Goal: Task Accomplishment & Management: Use online tool/utility

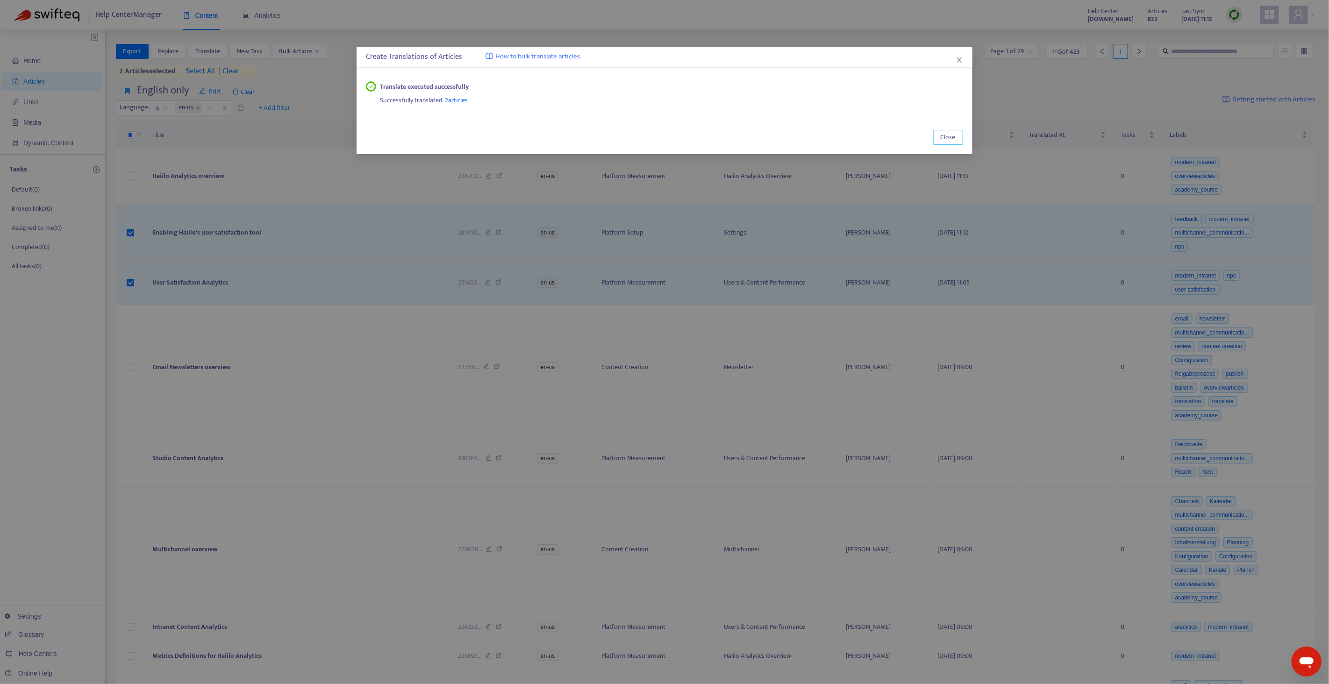
drag, startPoint x: 953, startPoint y: 137, endPoint x: 861, endPoint y: 152, distance: 92.3
click at [952, 136] on span "Close" at bounding box center [947, 137] width 15 height 10
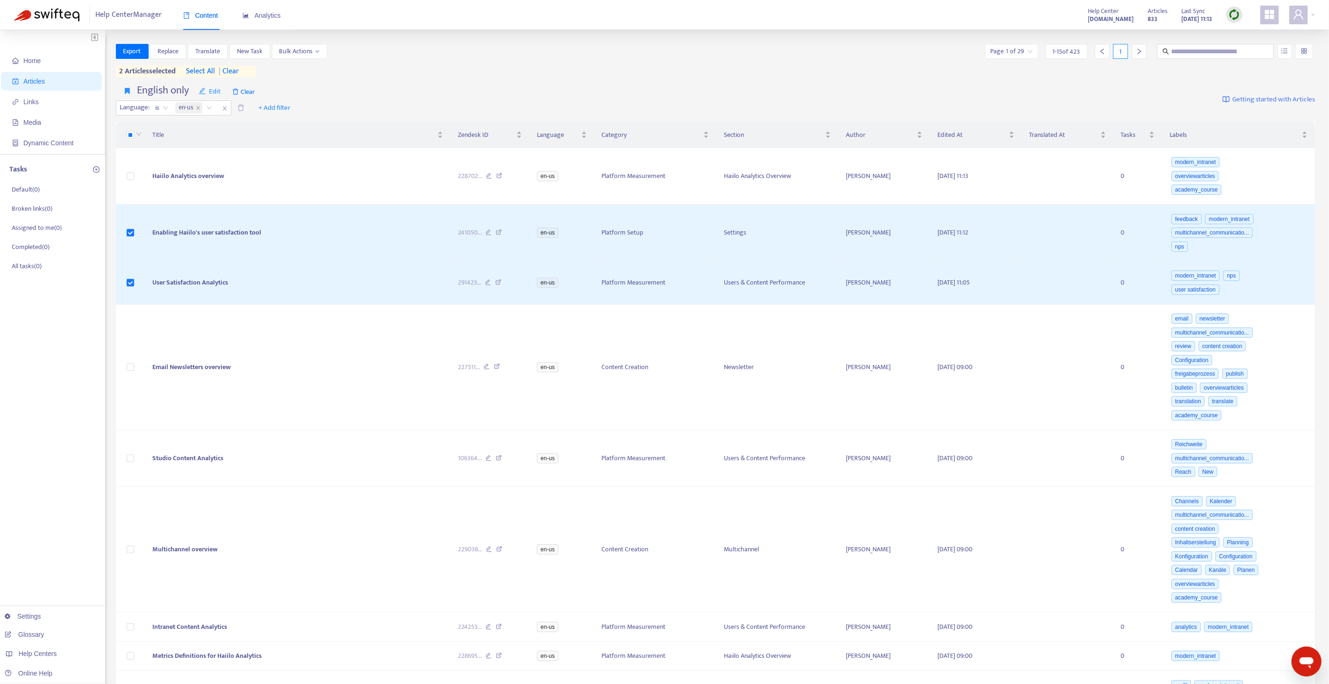
drag, startPoint x: 235, startPoint y: 66, endPoint x: 293, endPoint y: 70, distance: 57.6
click at [236, 66] on span "| clear" at bounding box center [226, 71] width 23 height 11
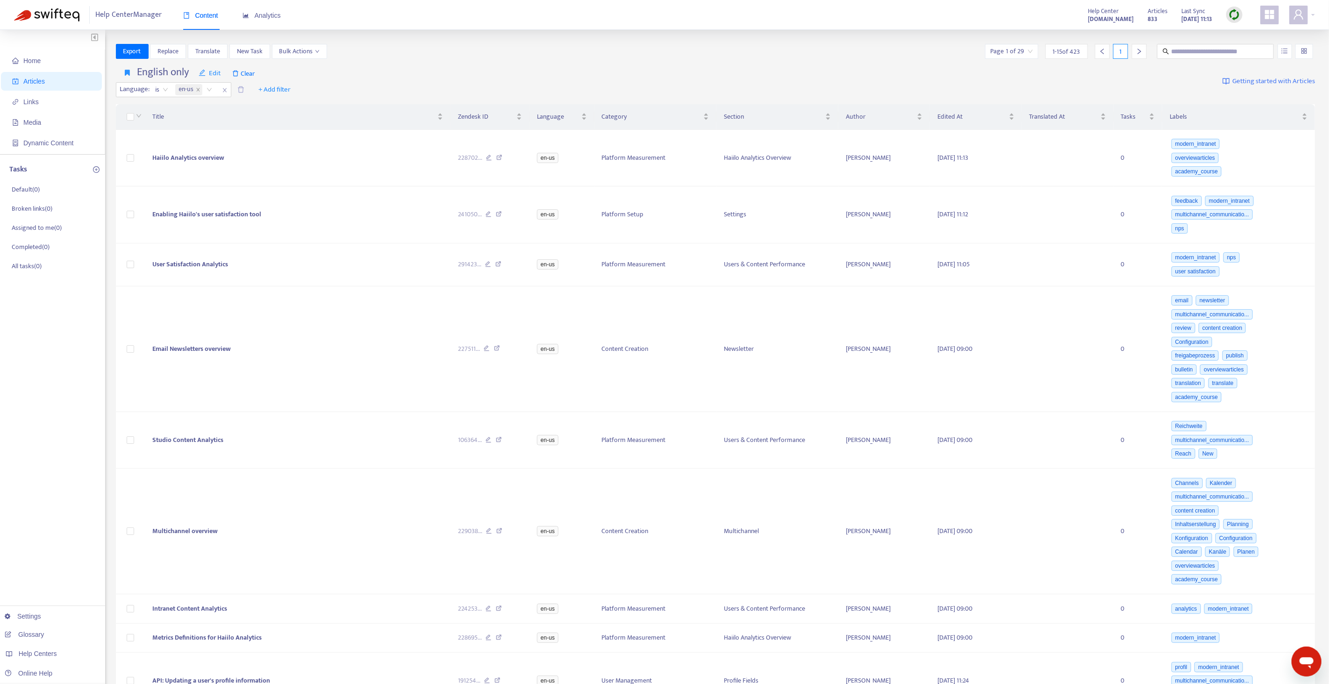
drag, startPoint x: 381, startPoint y: 79, endPoint x: 370, endPoint y: 82, distance: 11.1
click at [380, 80] on div "English only Edit Clear Language : is en-us + Add filter Getting started with A…" at bounding box center [715, 82] width 1199 height 38
click at [165, 614] on link "[DOMAIN_NAME]" at bounding box center [147, 614] width 63 height 7
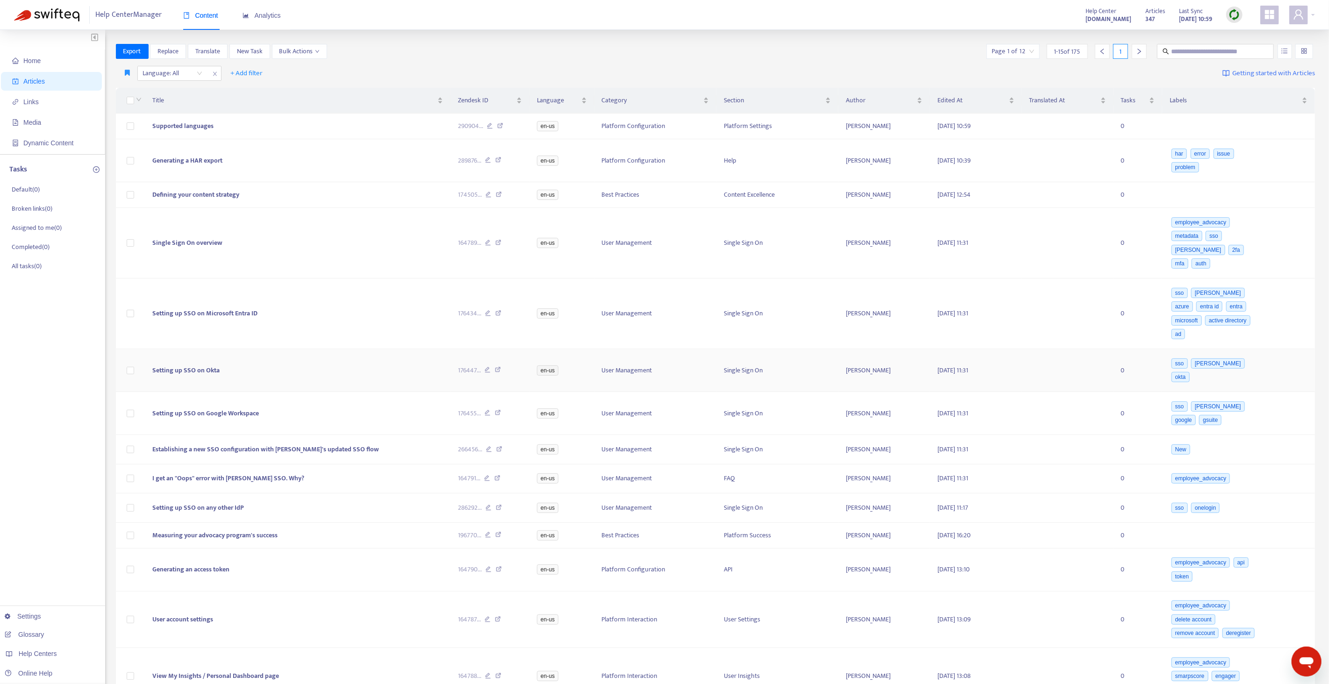
click at [1235, 14] on img at bounding box center [1234, 15] width 12 height 12
click at [1249, 34] on link "Quick Sync" at bounding box center [1253, 33] width 40 height 11
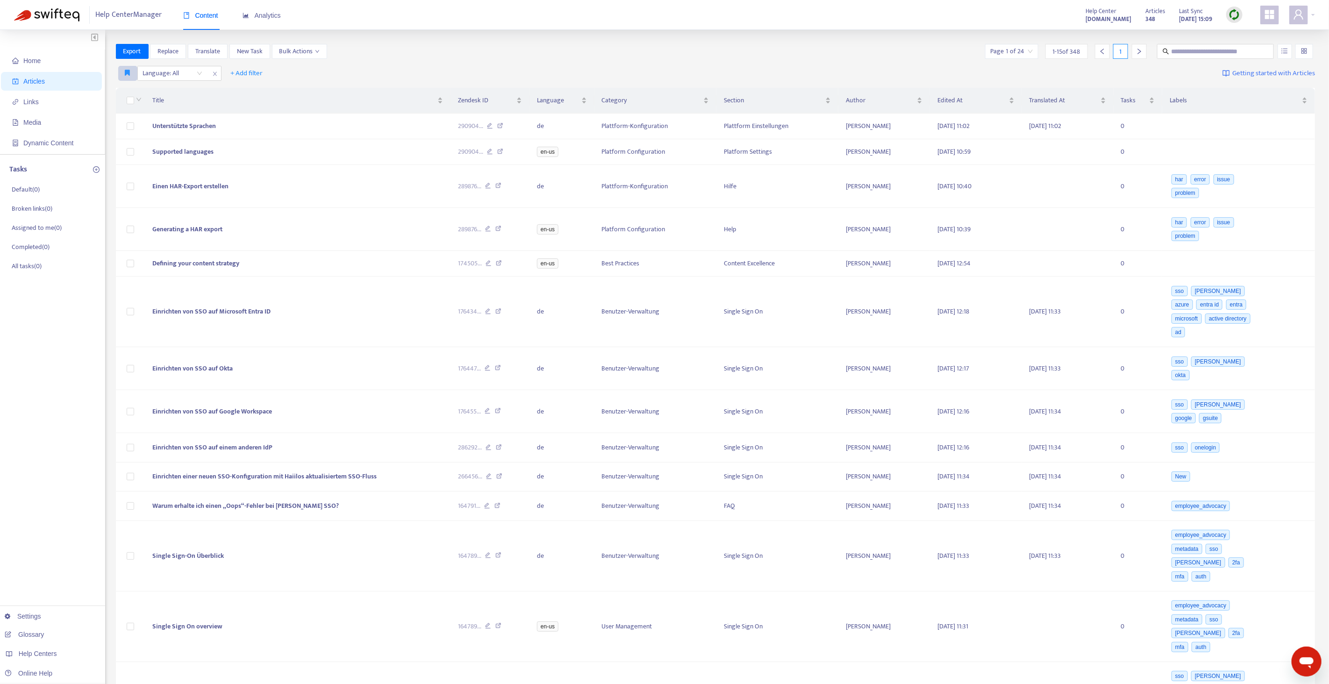
click at [127, 77] on button "button" at bounding box center [127, 73] width 19 height 15
click at [154, 95] on div "Title" at bounding box center [297, 100] width 291 height 10
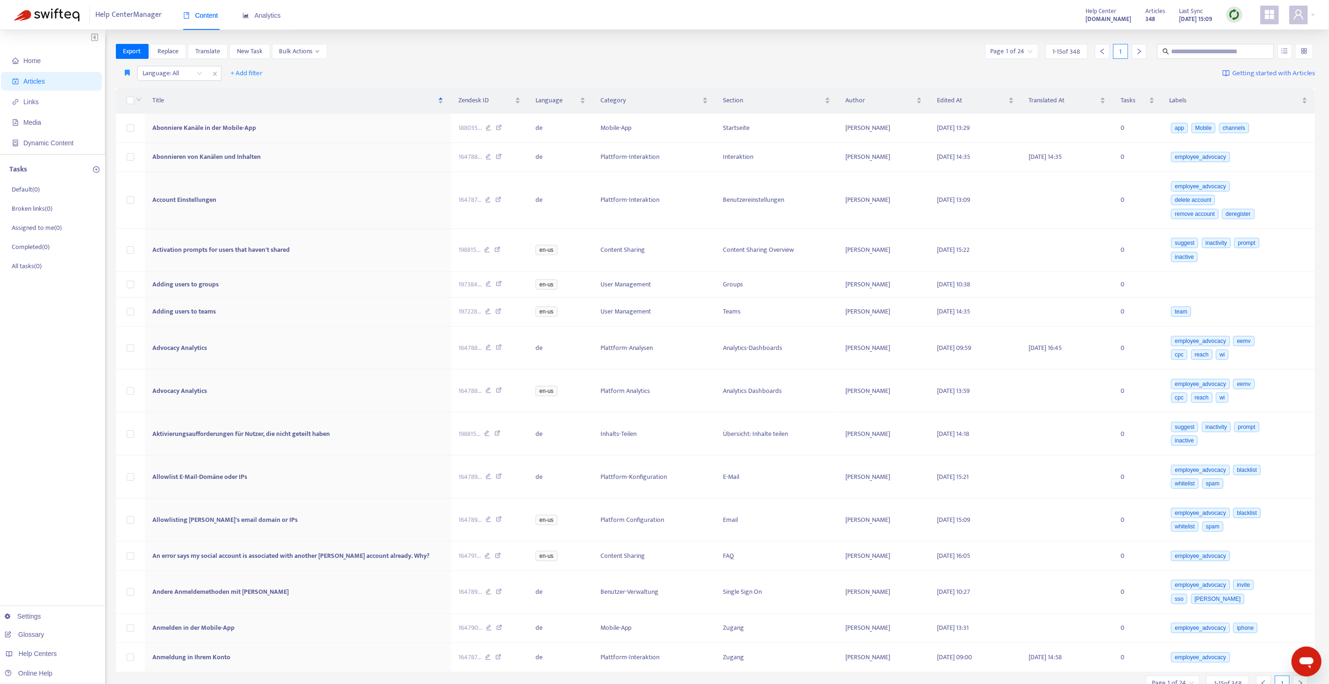
click at [455, 49] on div "Export Replace Translate New Task Bulk Actions Page 1 of 24 1 - 15 of 348 1" at bounding box center [715, 51] width 1199 height 15
click at [449, 53] on div "Export Replace Translate New Task Bulk Actions Page 1 of 24 1 - 15 of 348 1" at bounding box center [715, 51] width 1199 height 15
click at [425, 95] on div "Title" at bounding box center [297, 100] width 291 height 10
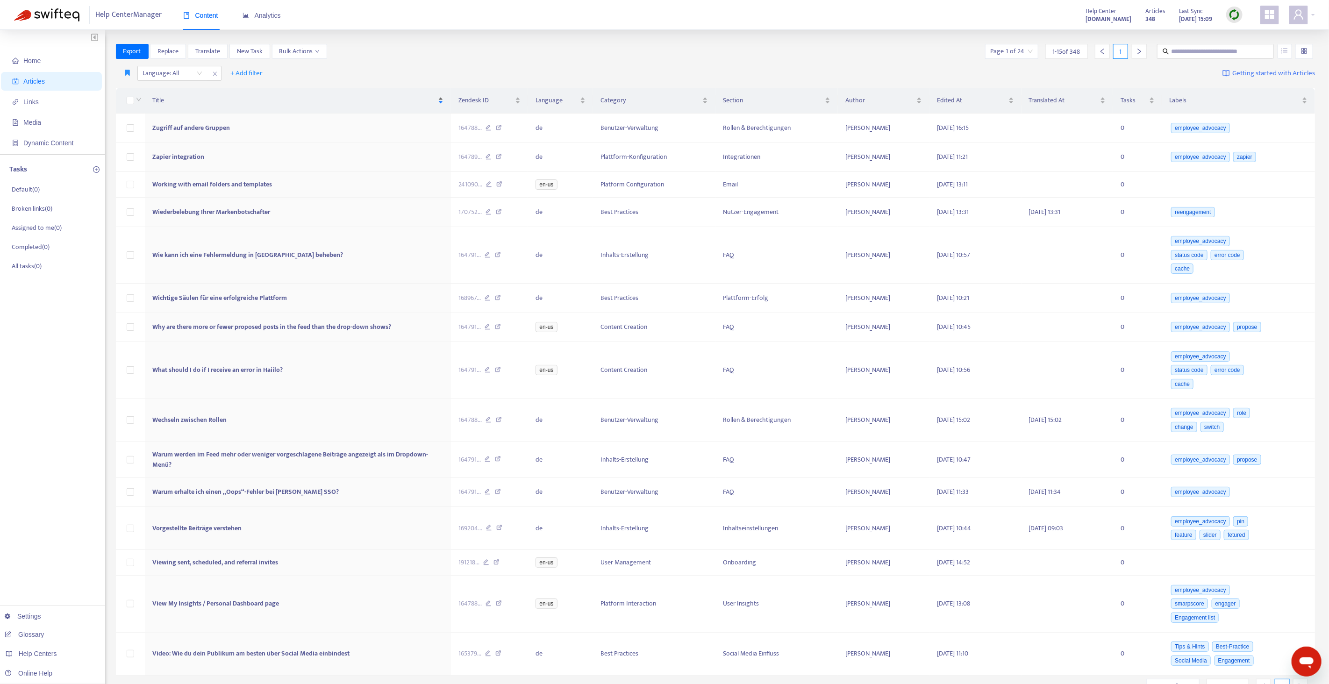
click at [428, 96] on span "Title" at bounding box center [294, 100] width 284 height 10
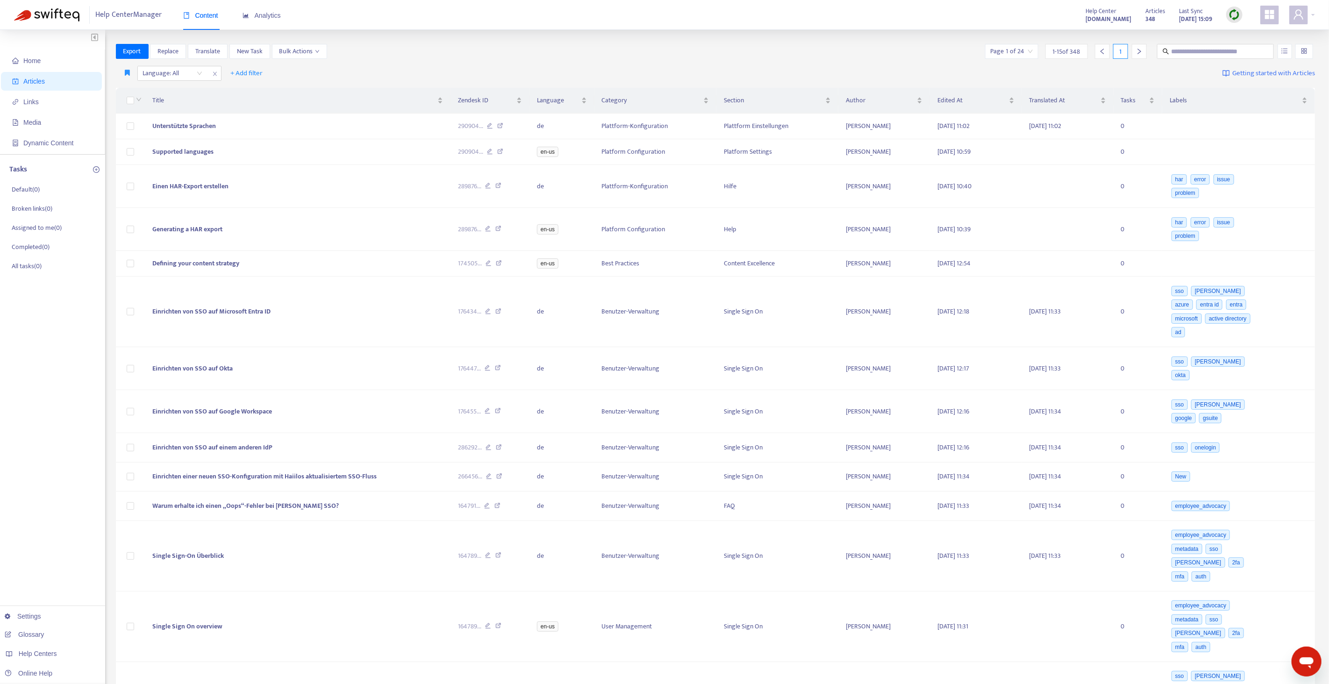
click at [480, 36] on div "Home Articles Links Media Dynamic Content Tasks Default ( 0 ) Broken links ( 0 …" at bounding box center [664, 429] width 1329 height 798
drag, startPoint x: 163, startPoint y: 53, endPoint x: 171, endPoint y: 54, distance: 8.0
click at [164, 53] on span "Replace" at bounding box center [167, 51] width 21 height 10
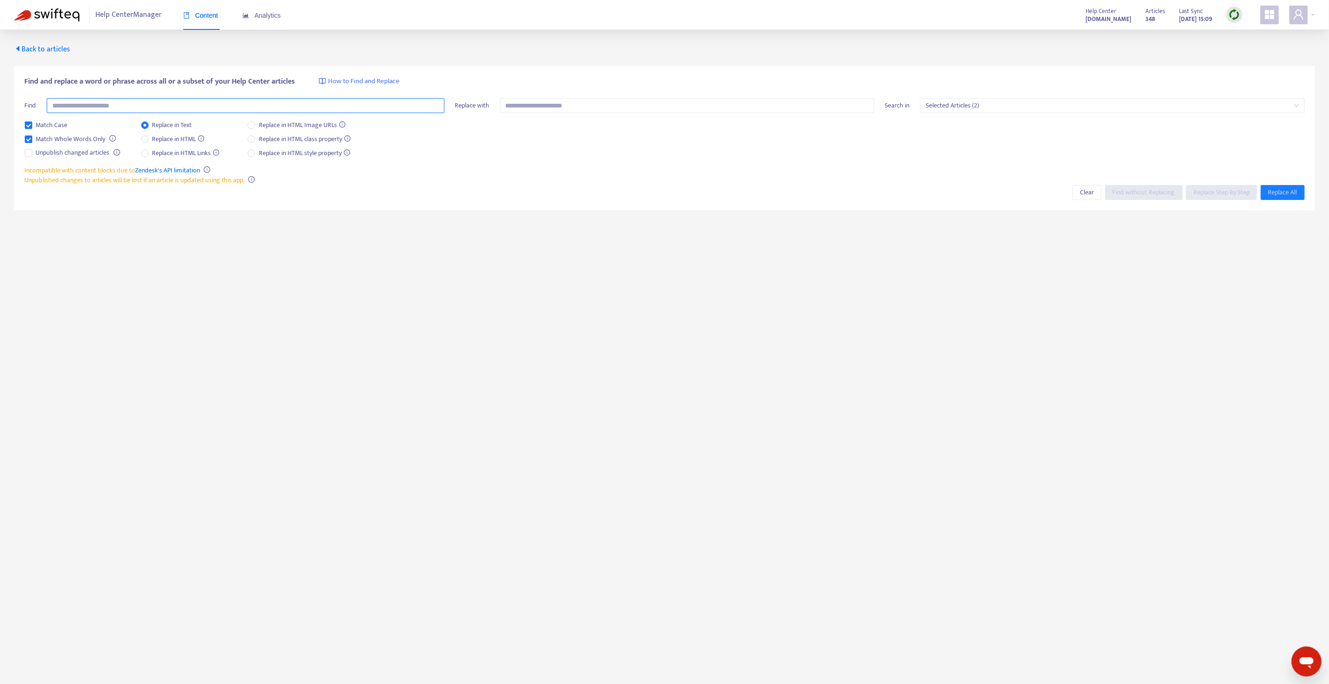
click at [185, 108] on input "text" at bounding box center [246, 105] width 398 height 15
click at [176, 104] on input "**********" at bounding box center [246, 105] width 398 height 15
click at [971, 100] on span "Selected Articles (2)" at bounding box center [1111, 106] width 373 height 14
type input "**********"
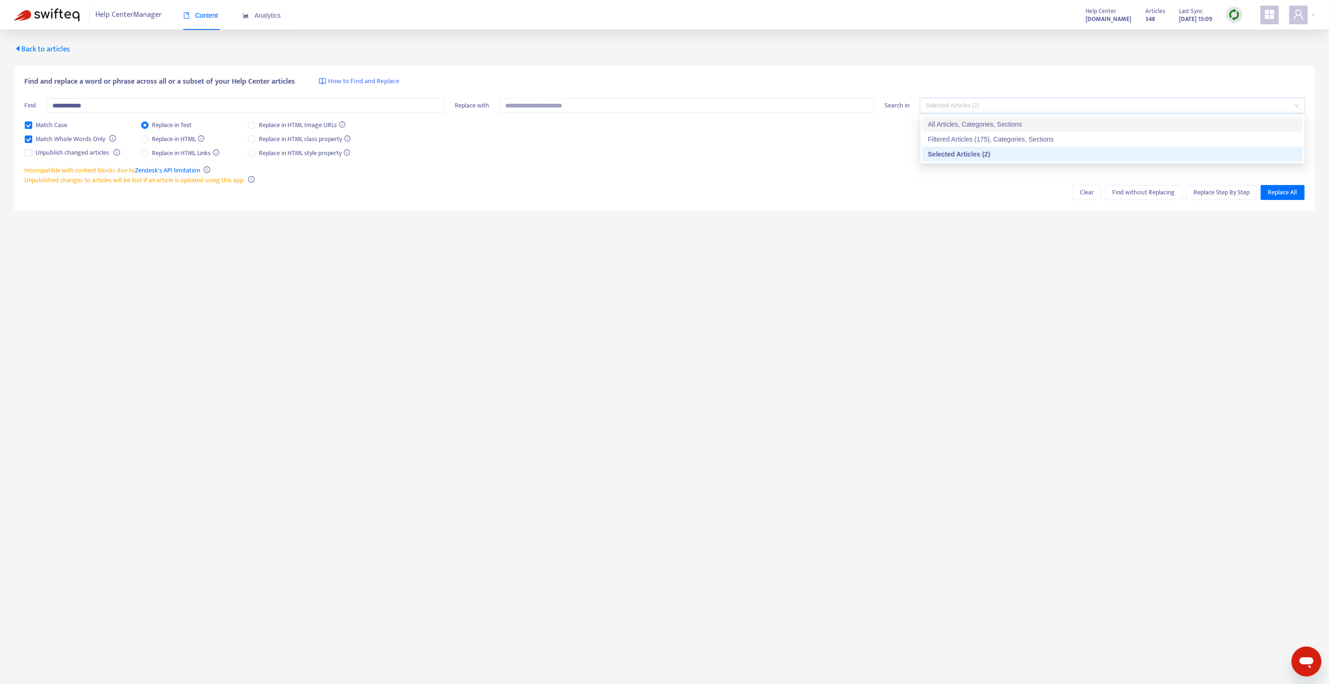
click at [978, 121] on div "All Articles, Categories, Sections" at bounding box center [1112, 124] width 369 height 10
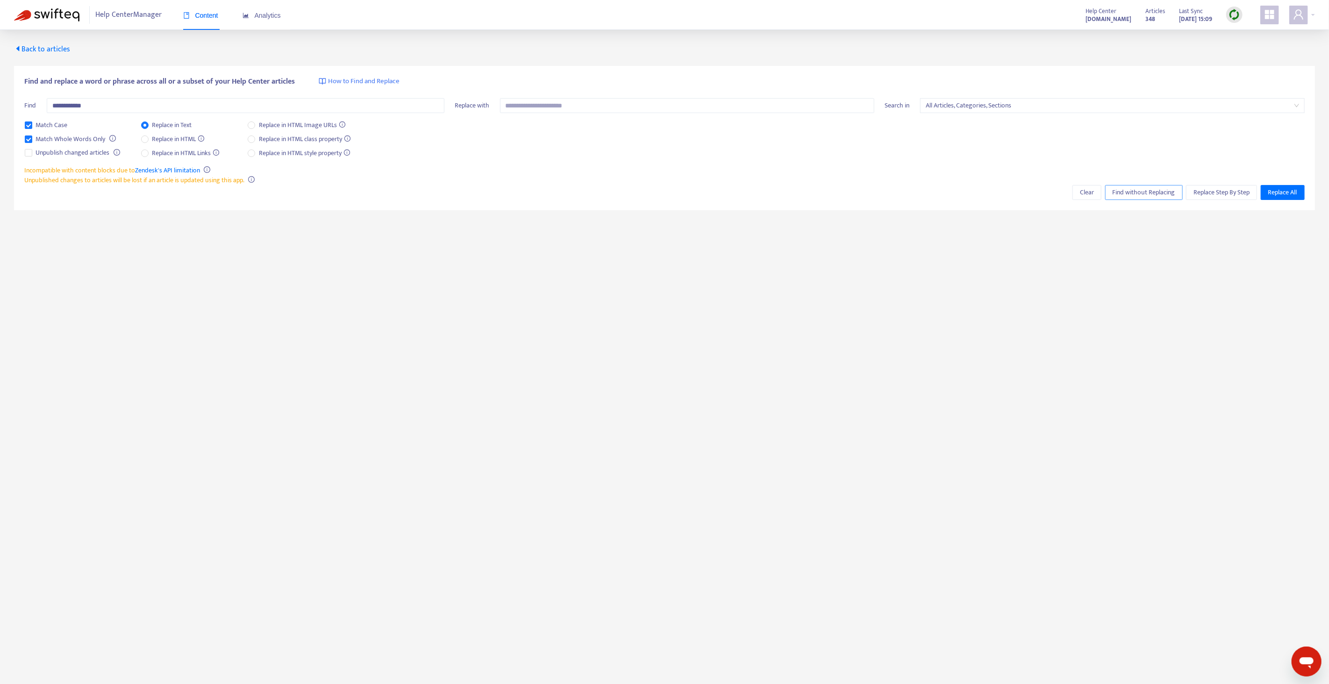
click at [1124, 191] on span "Find without Replacing" at bounding box center [1143, 192] width 63 height 10
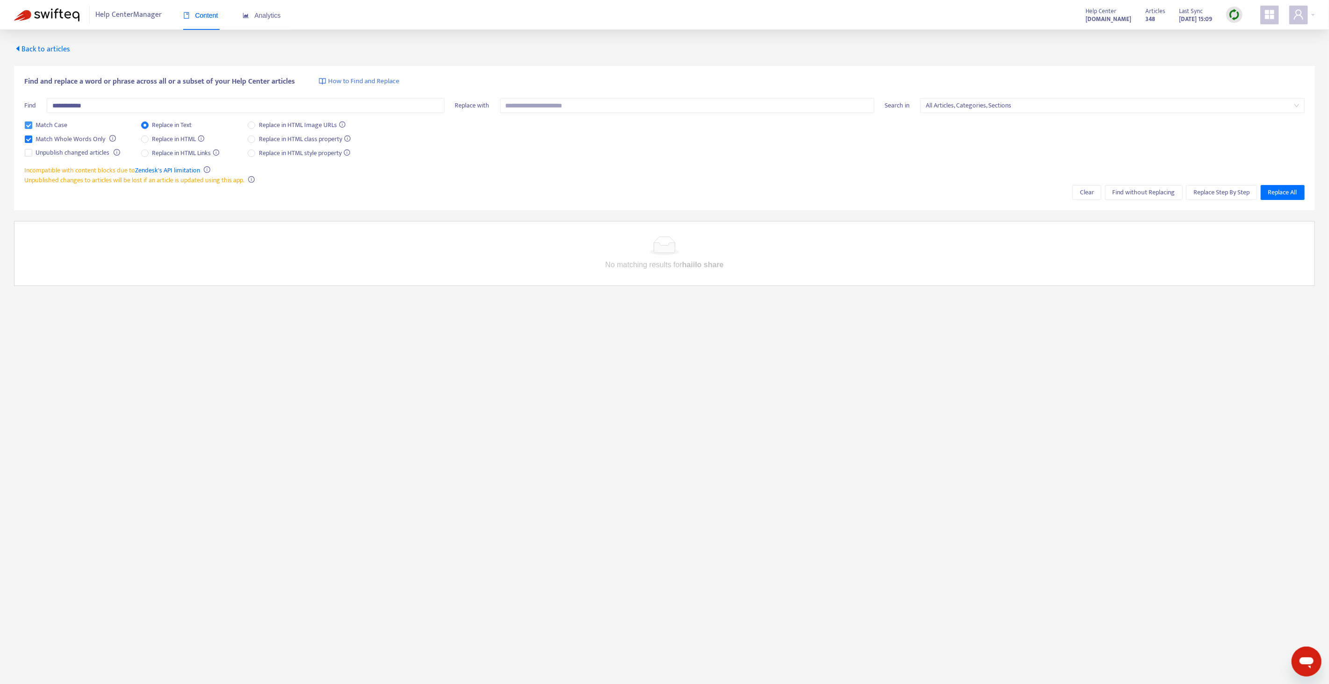
click at [52, 122] on span "Match Case" at bounding box center [51, 125] width 39 height 10
click at [1153, 189] on span "Find without Replacing" at bounding box center [1143, 192] width 63 height 10
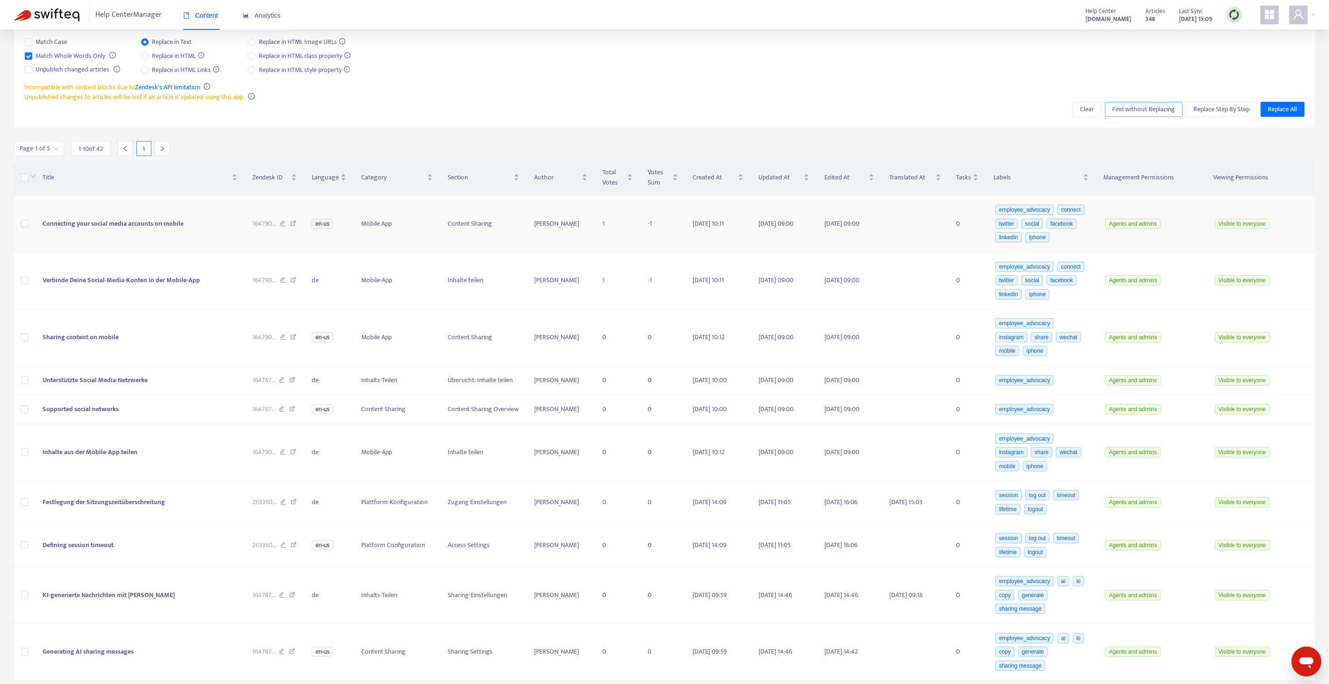
scroll to position [120, 0]
click at [293, 220] on icon at bounding box center [293, 224] width 6 height 8
click at [262, 219] on span "164790 ..." at bounding box center [264, 224] width 24 height 10
click at [62, 218] on span "Connecting your social media accounts on mobile" at bounding box center [113, 223] width 141 height 11
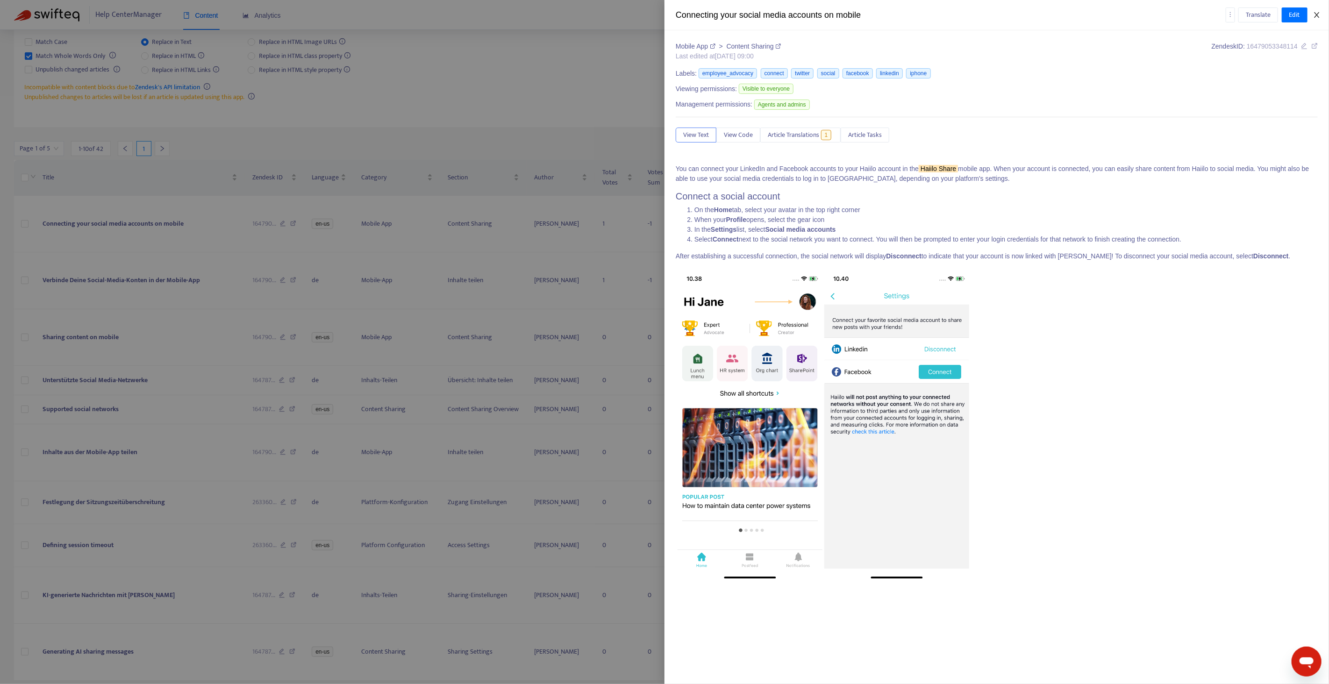
click at [1316, 15] on icon "close" at bounding box center [1316, 15] width 5 height 6
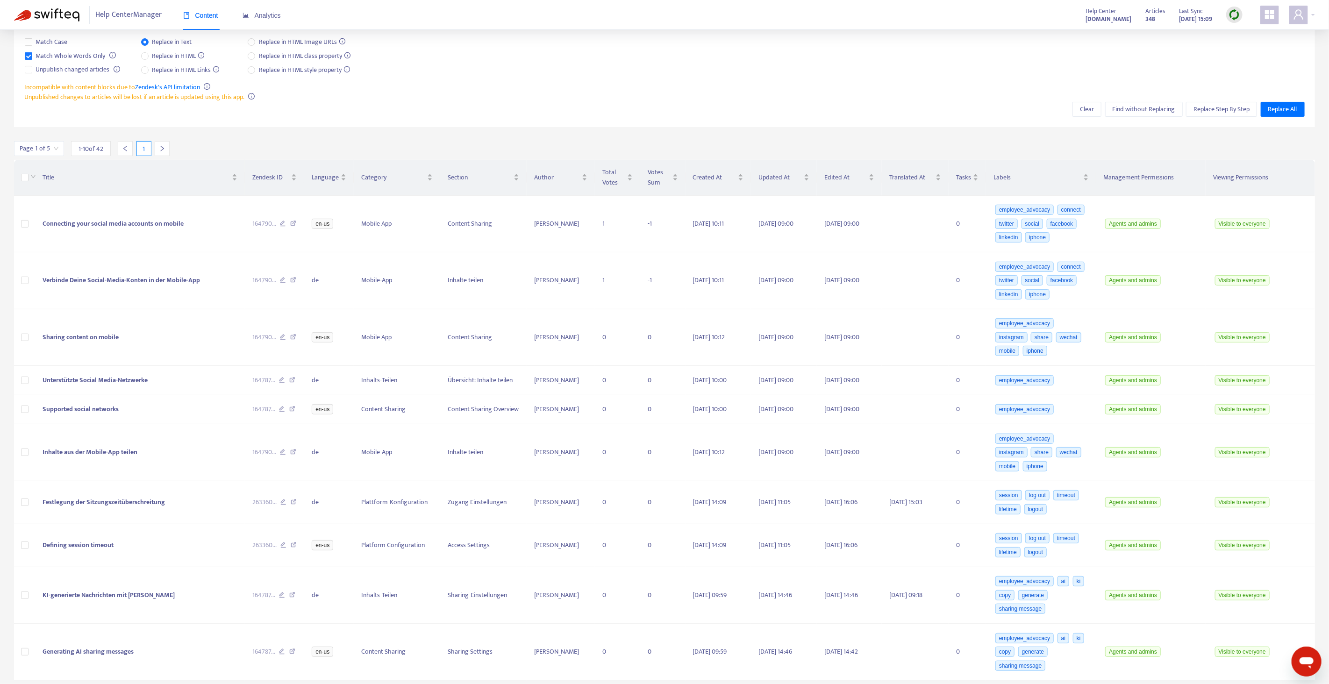
click at [437, 82] on div "Incompatible with content blocks due to Zendesk's API limitation Unpublished ch…" at bounding box center [665, 92] width 1280 height 20
click at [296, 220] on icon at bounding box center [293, 224] width 6 height 8
click at [295, 334] on icon at bounding box center [293, 338] width 6 height 8
click at [294, 377] on icon at bounding box center [292, 381] width 6 height 8
click at [292, 451] on icon at bounding box center [293, 453] width 6 height 8
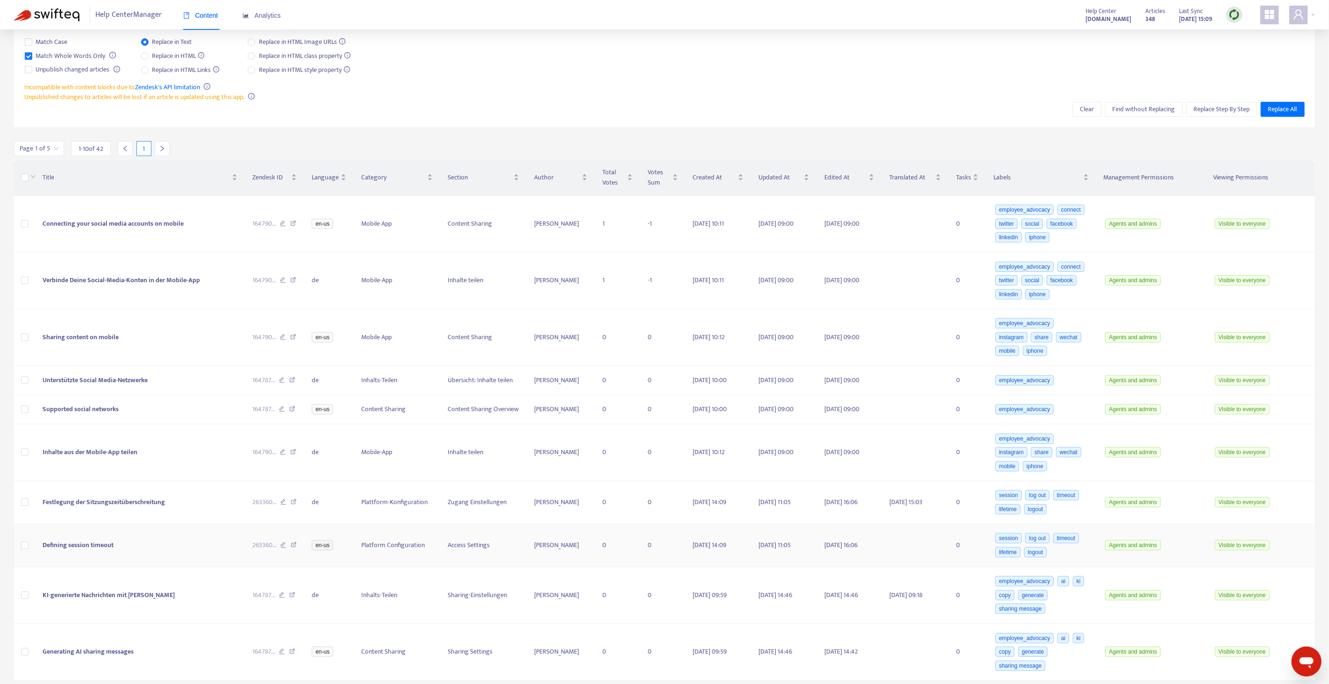
click at [295, 543] on icon at bounding box center [294, 546] width 6 height 8
click at [291, 650] on icon at bounding box center [292, 652] width 6 height 8
click at [164, 145] on icon "right" at bounding box center [162, 148] width 7 height 7
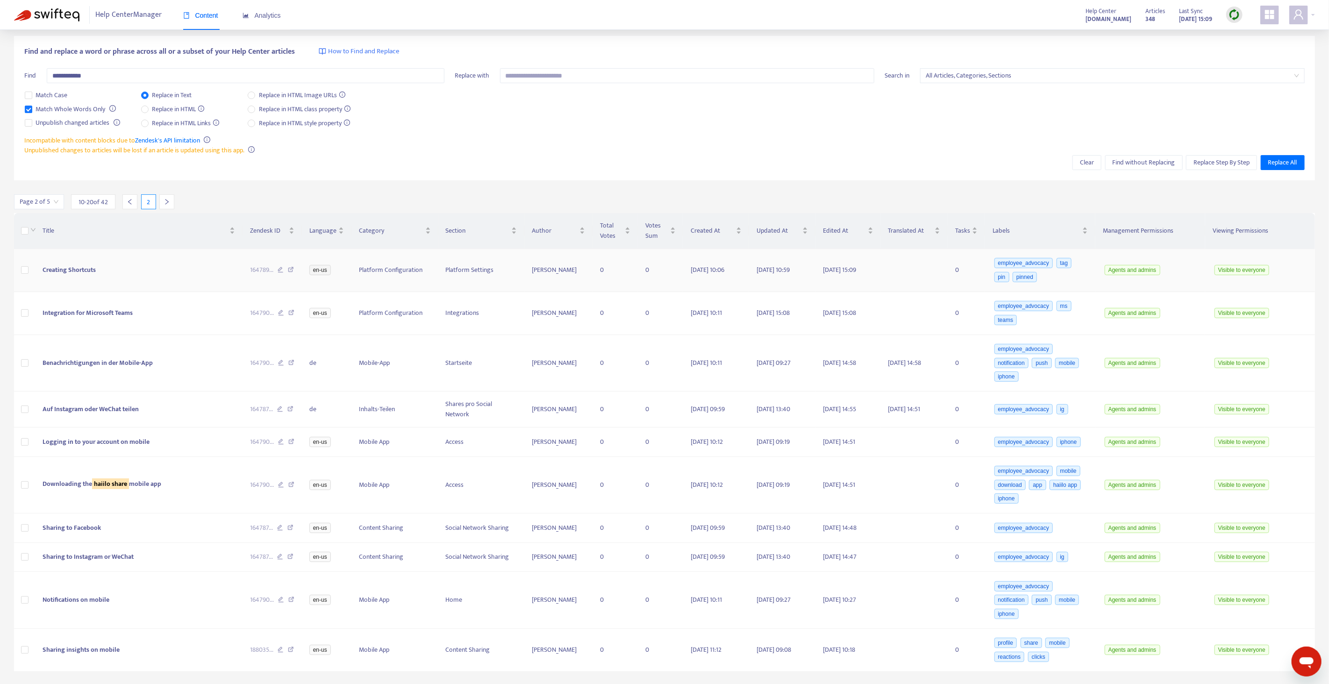
scroll to position [36, 0]
click at [293, 267] on icon at bounding box center [291, 271] width 6 height 8
click at [292, 310] on icon at bounding box center [291, 314] width 6 height 8
click at [293, 310] on icon at bounding box center [291, 314] width 6 height 8
click at [295, 355] on td "164790 ..." at bounding box center [271, 363] width 59 height 57
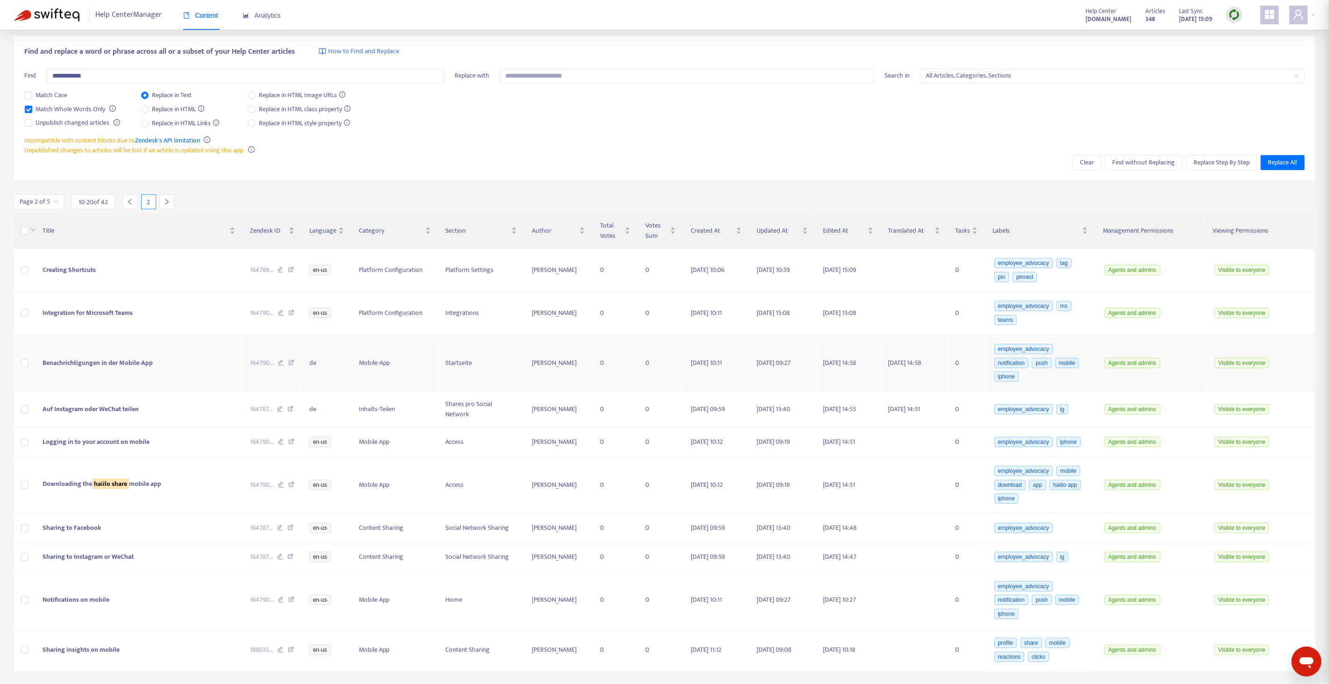
click at [293, 356] on div at bounding box center [664, 342] width 1329 height 684
click at [292, 360] on icon at bounding box center [291, 364] width 6 height 8
click at [291, 406] on icon at bounding box center [290, 410] width 6 height 8
click at [291, 444] on icon at bounding box center [291, 443] width 6 height 8
click at [290, 490] on icon at bounding box center [291, 486] width 6 height 8
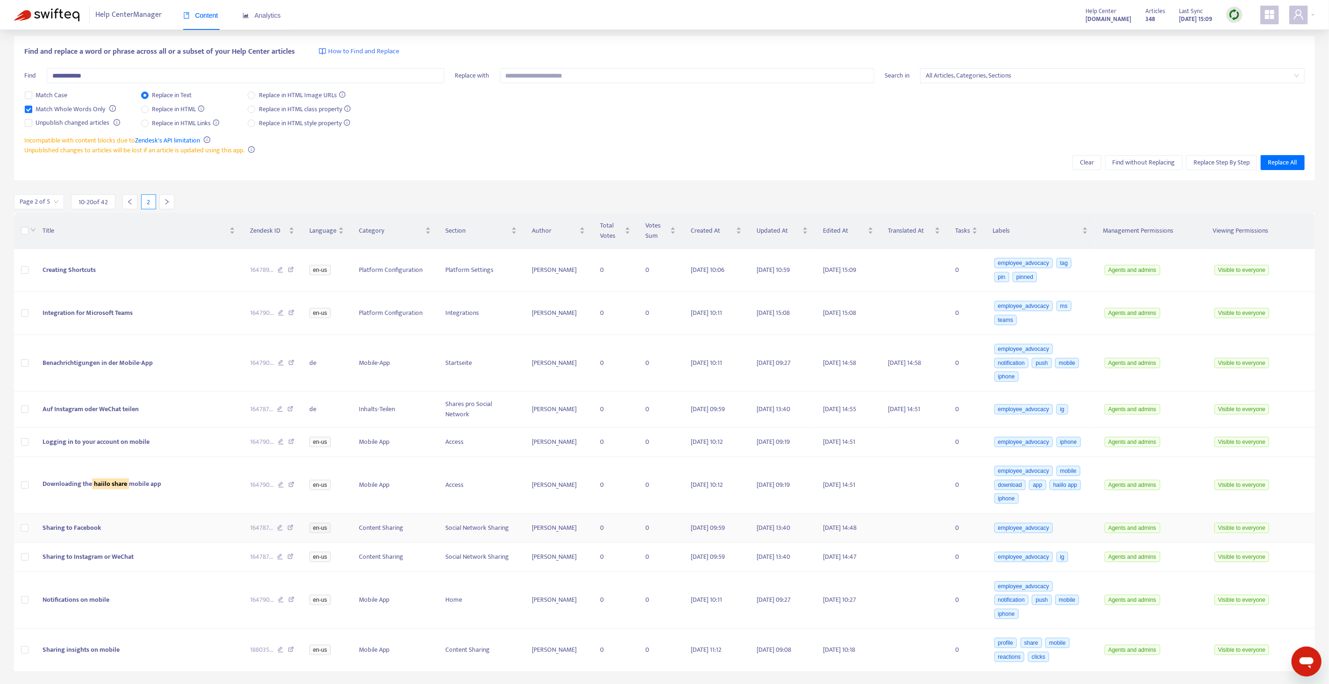
click at [292, 533] on icon at bounding box center [290, 529] width 6 height 8
click at [292, 655] on icon at bounding box center [291, 651] width 6 height 8
click at [160, 194] on div at bounding box center [166, 201] width 15 height 15
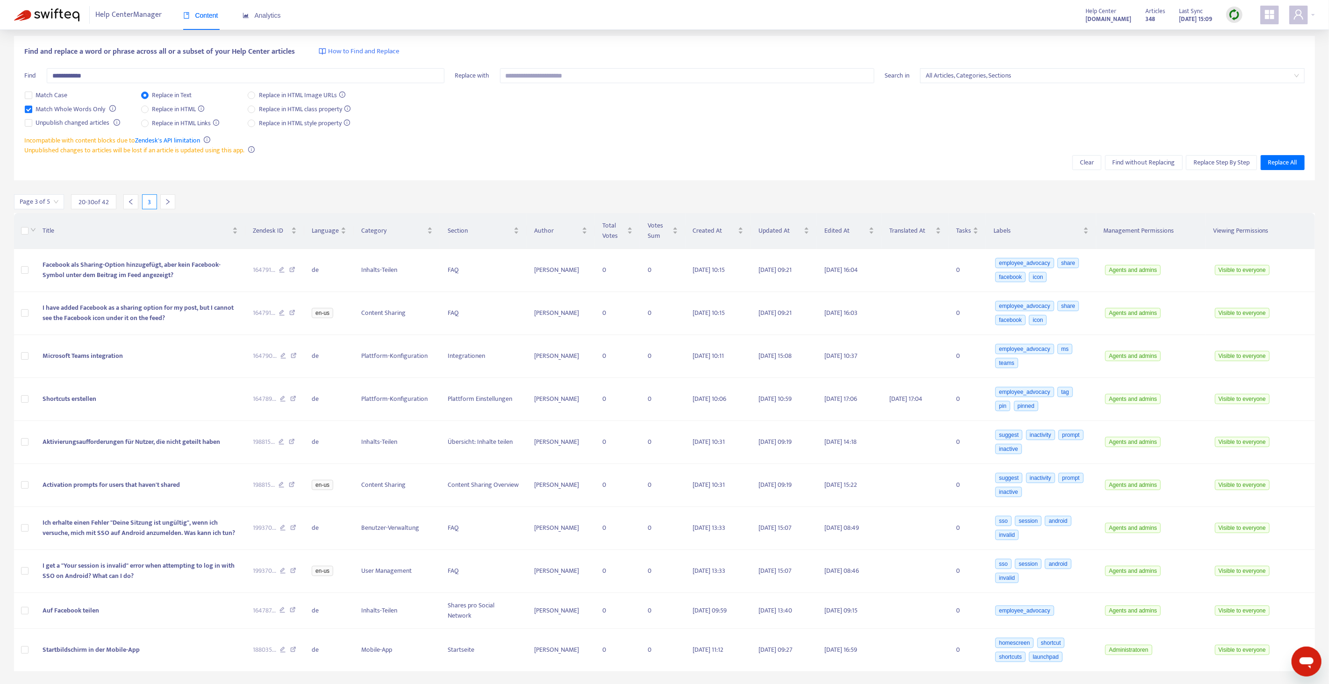
scroll to position [30, 0]
click at [291, 314] on icon at bounding box center [292, 314] width 6 height 8
click at [295, 485] on icon at bounding box center [292, 486] width 6 height 8
click at [295, 574] on icon at bounding box center [293, 572] width 6 height 8
click at [292, 647] on icon at bounding box center [293, 651] width 6 height 8
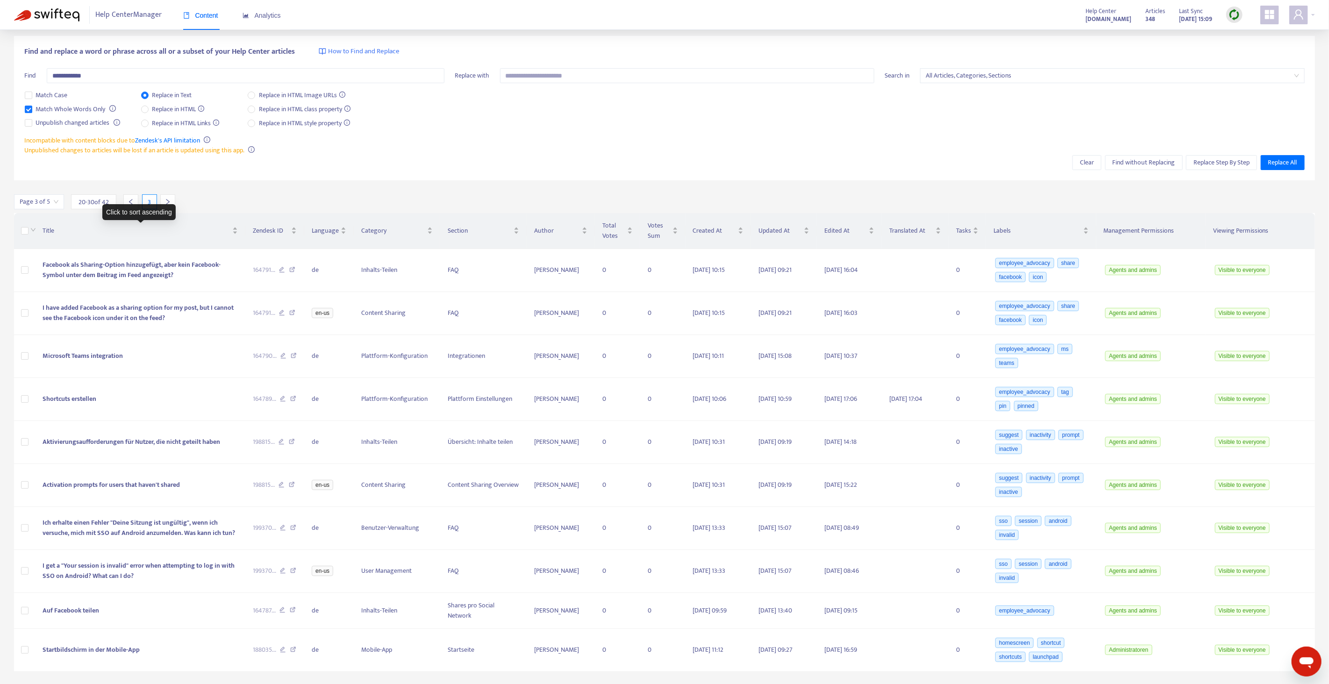
click at [168, 200] on icon "right" at bounding box center [167, 202] width 3 height 6
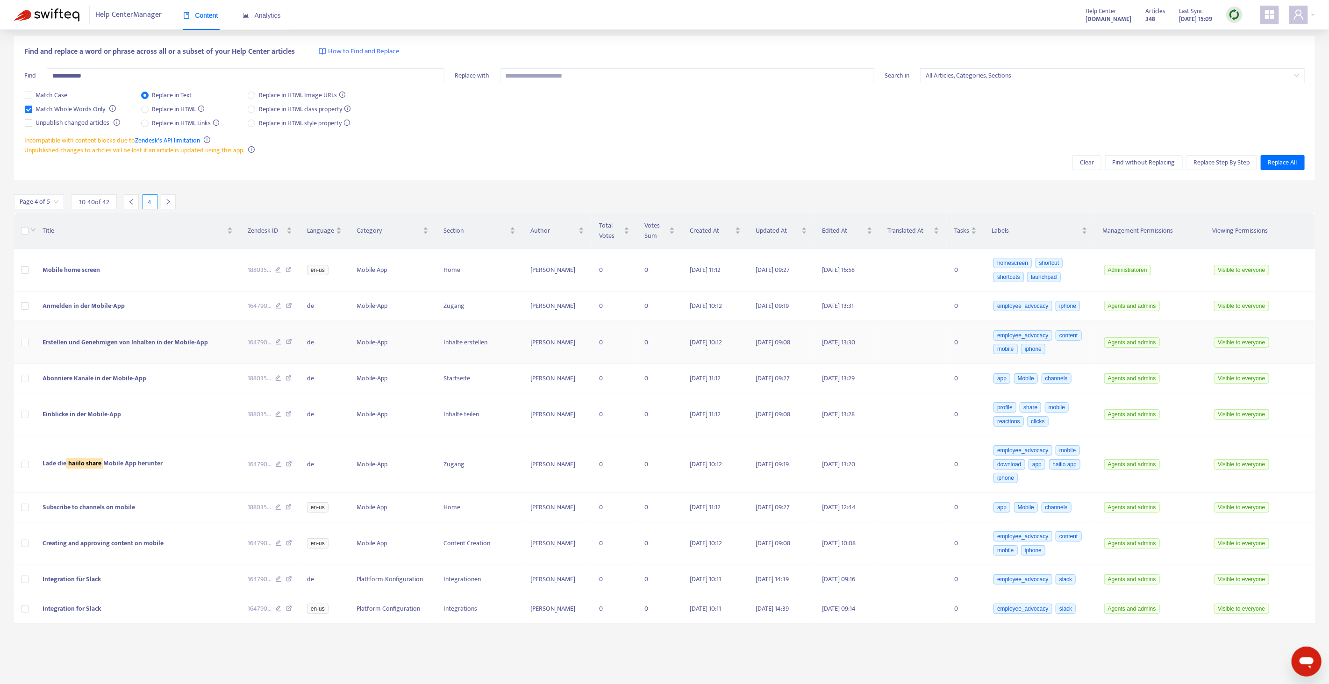
click at [289, 347] on icon at bounding box center [289, 343] width 6 height 8
click at [289, 384] on icon at bounding box center [288, 379] width 6 height 8
click at [289, 420] on icon at bounding box center [288, 415] width 6 height 8
click at [290, 614] on icon at bounding box center [289, 609] width 6 height 8
click at [325, 183] on div "**********" at bounding box center [664, 326] width 1301 height 602
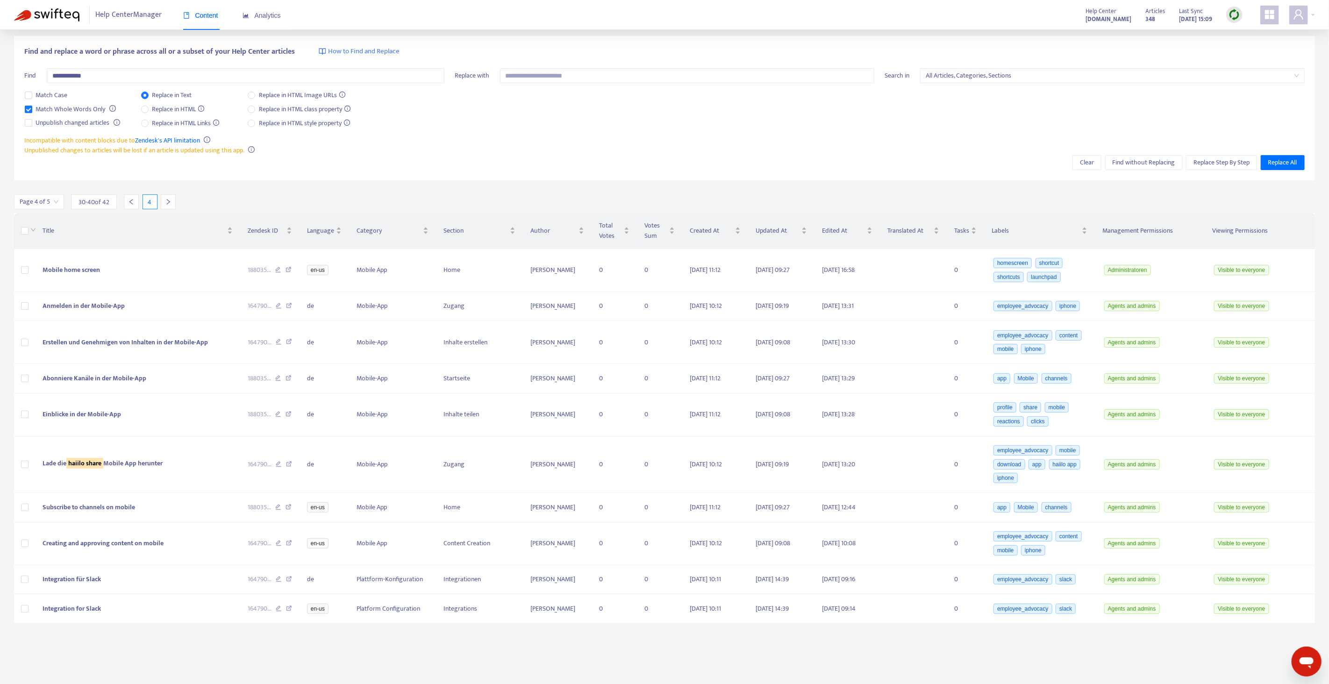
click at [1231, 13] on img at bounding box center [1234, 15] width 12 height 12
click at [1240, 29] on link "Quick Sync" at bounding box center [1253, 33] width 40 height 11
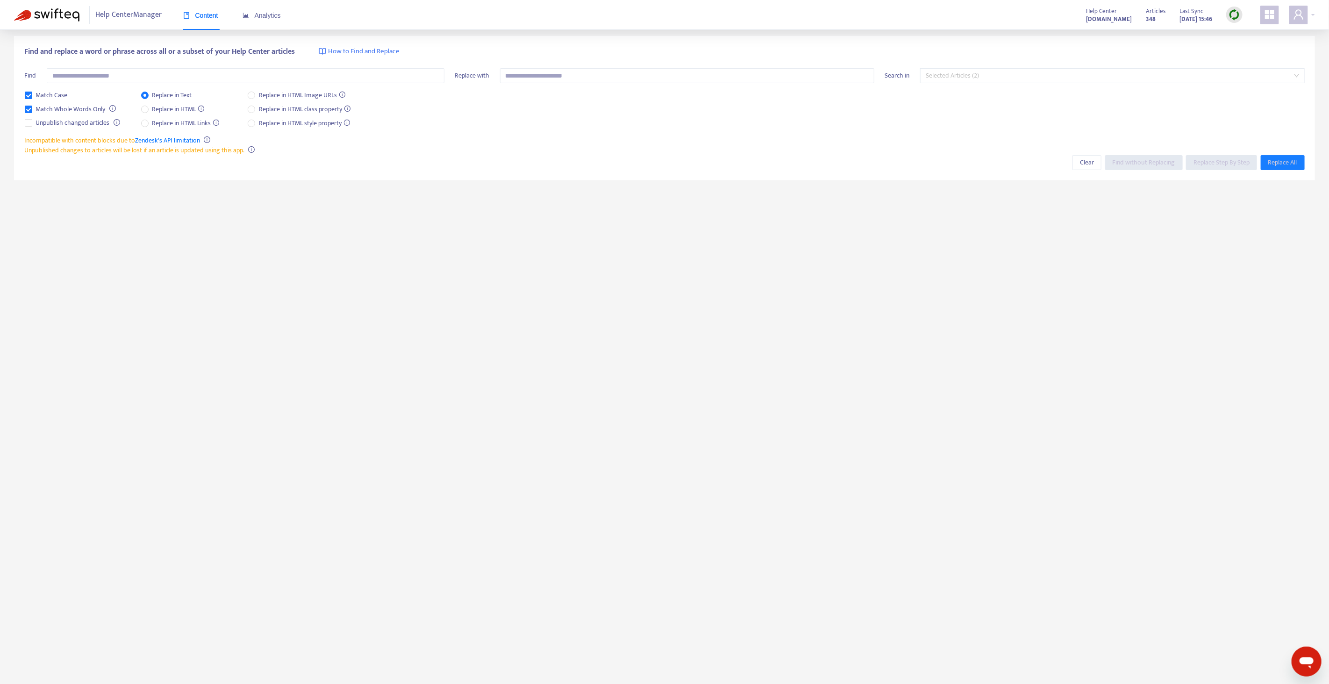
click at [977, 72] on span "Selected Articles (2)" at bounding box center [1111, 76] width 373 height 14
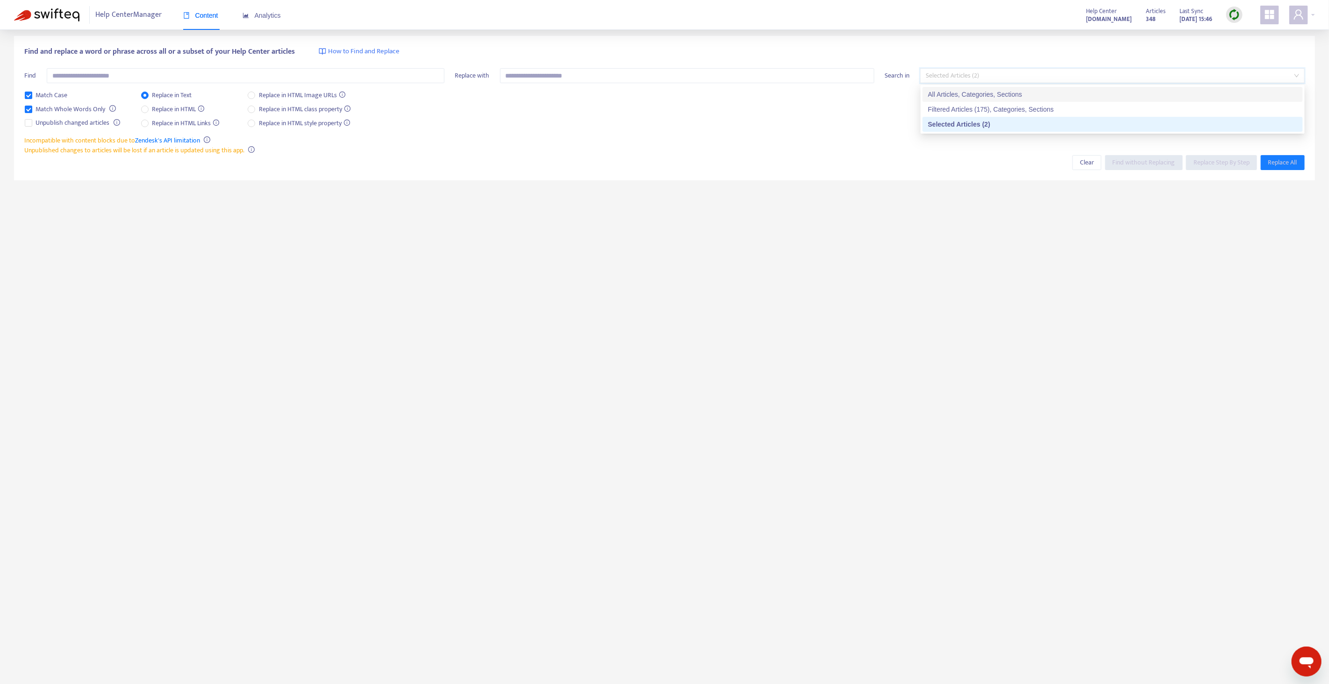
click at [970, 92] on div "All Articles, Categories, Sections" at bounding box center [1112, 94] width 369 height 10
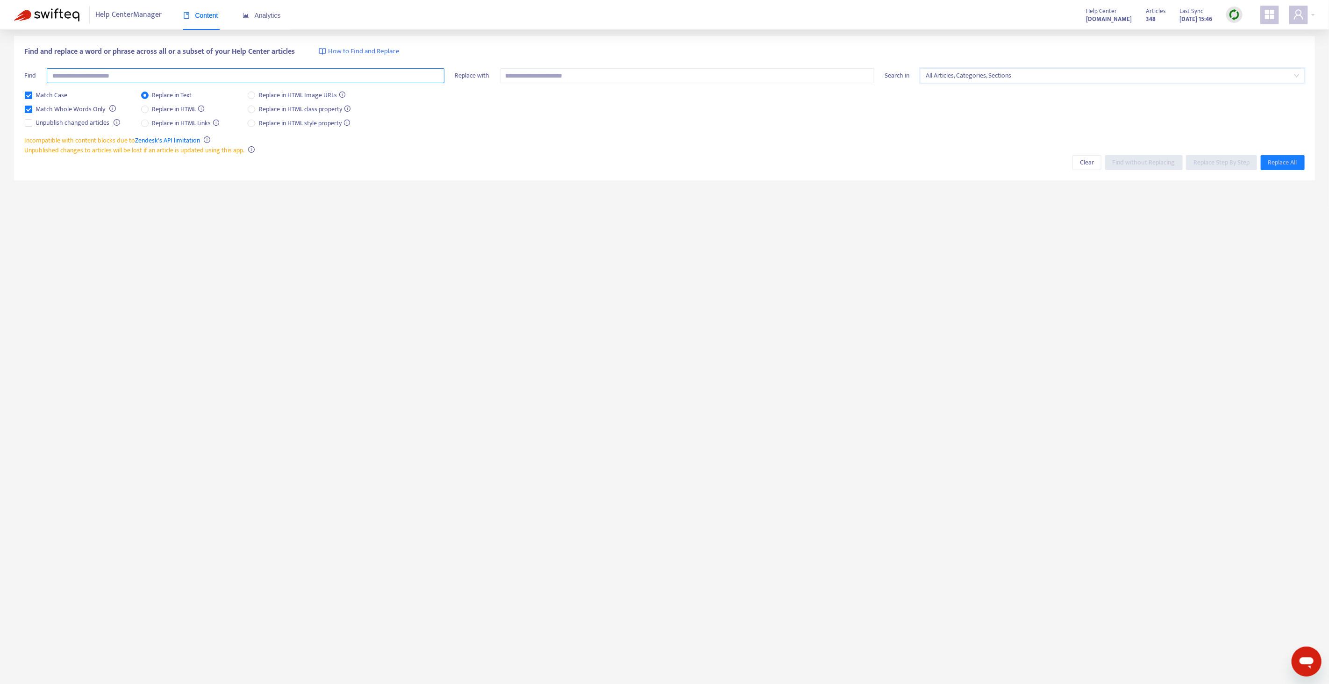
click at [311, 70] on input "text" at bounding box center [246, 75] width 398 height 15
type input "**********"
drag, startPoint x: 56, startPoint y: 95, endPoint x: 110, endPoint y: 104, distance: 54.5
click at [56, 95] on span "Match Case" at bounding box center [51, 95] width 39 height 10
drag, startPoint x: 1134, startPoint y: 166, endPoint x: 1101, endPoint y: 171, distance: 34.0
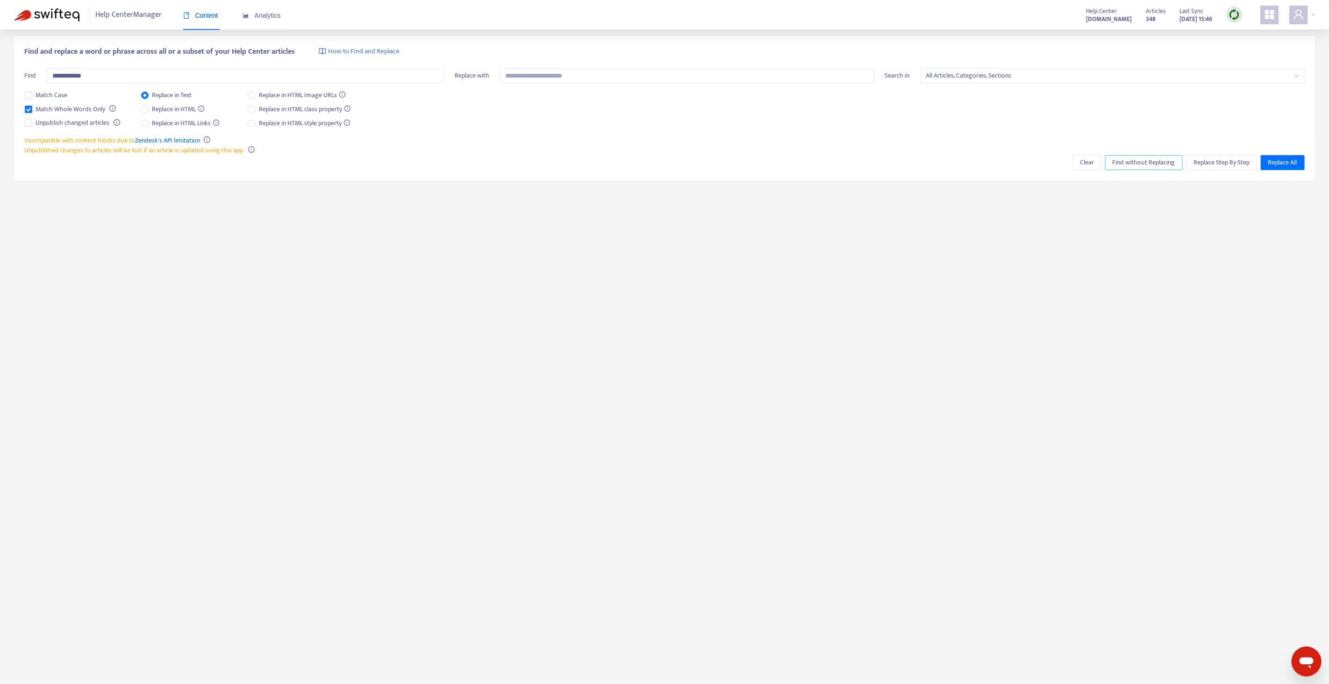
click at [1134, 166] on span "Find without Replacing" at bounding box center [1143, 162] width 63 height 10
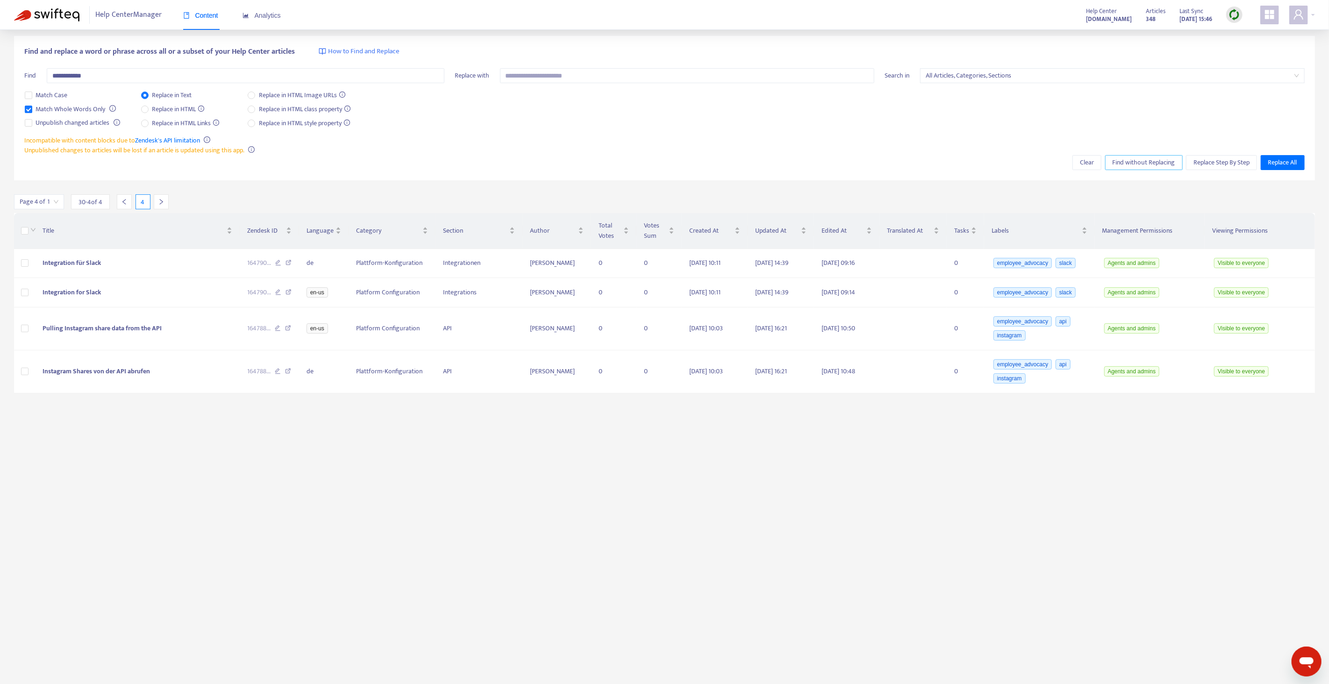
scroll to position [0, 0]
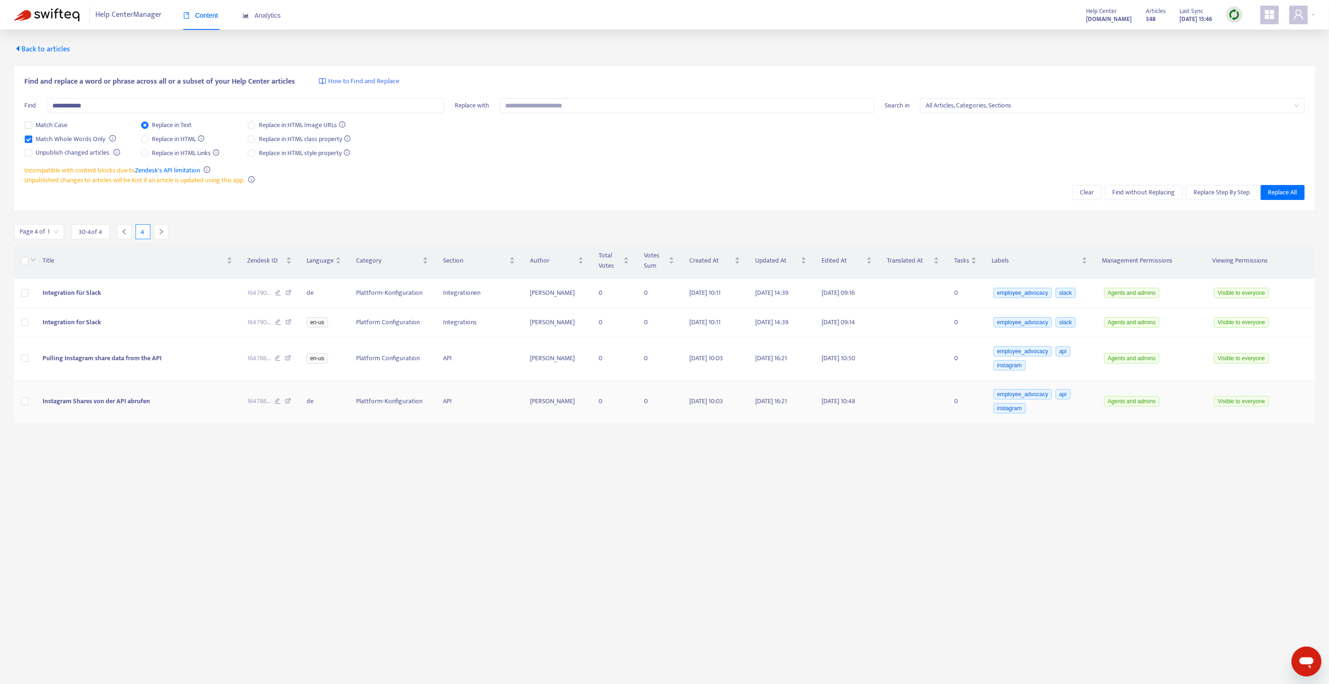
click at [288, 401] on icon at bounding box center [288, 402] width 6 height 8
click at [51, 49] on span "Back to articles" at bounding box center [42, 49] width 56 height 13
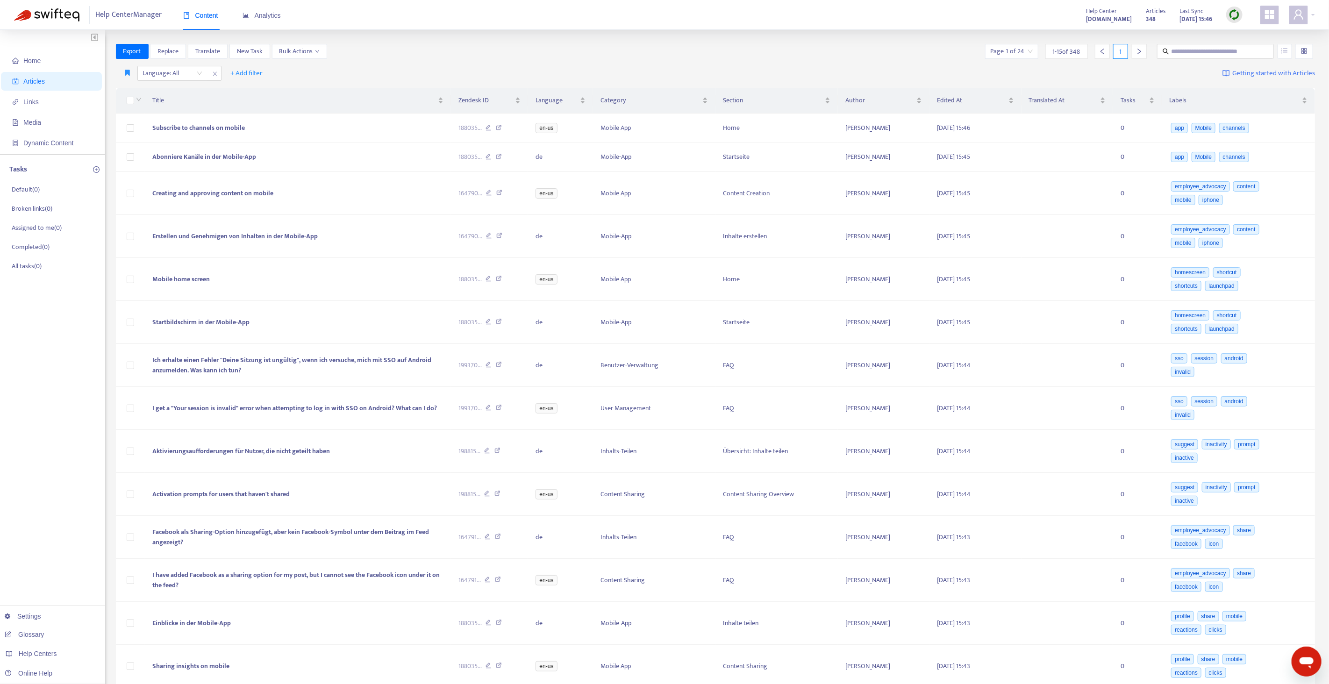
click at [521, 43] on div "Home Articles Links Media Dynamic Content Tasks Default ( 0 ) Broken links ( 0 …" at bounding box center [664, 400] width 1329 height 740
click at [176, 577] on link "[DOMAIN_NAME]" at bounding box center [147, 577] width 63 height 7
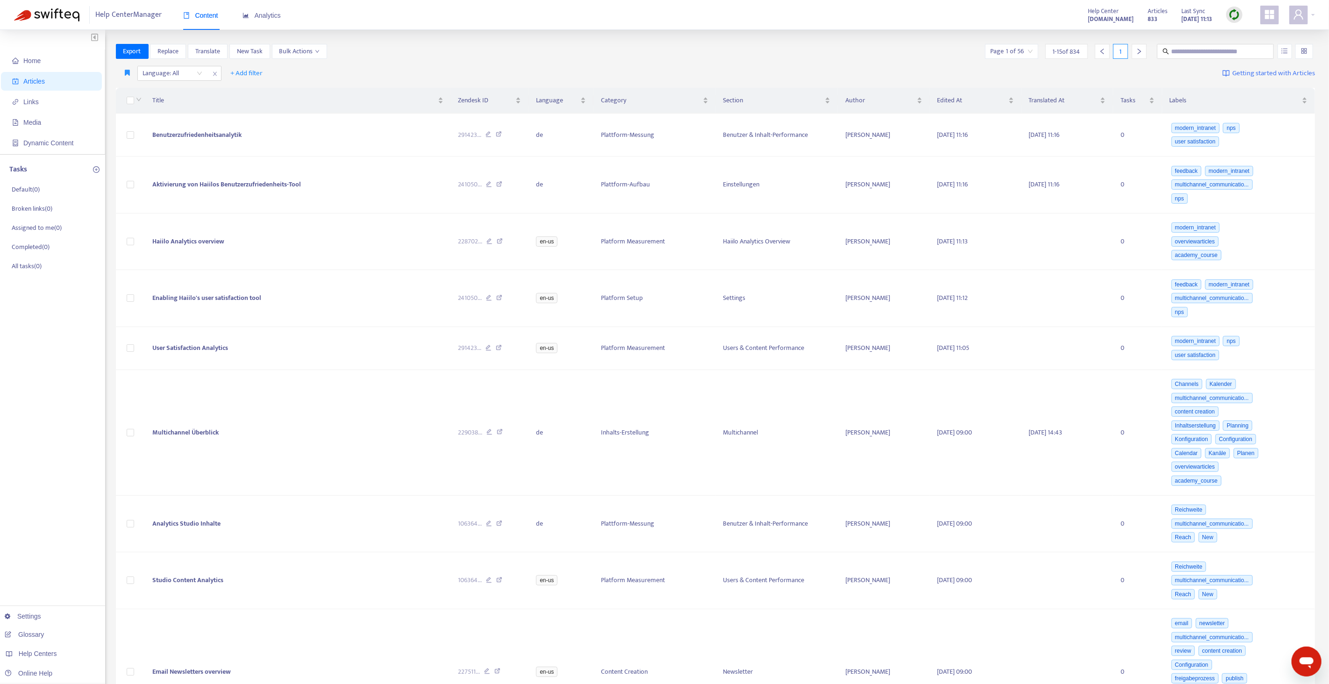
click at [539, 44] on div "Export Replace Translate New Task Bulk Actions Page 1 of 56 1 - 15 of 834 1" at bounding box center [715, 51] width 1199 height 15
